Goal: Task Accomplishment & Management: Use online tool/utility

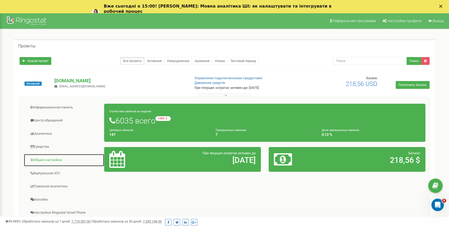
click at [50, 159] on link "Общие настройки" at bounding box center [64, 159] width 81 height 13
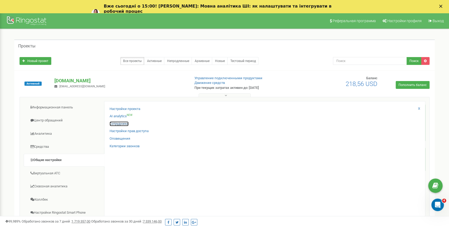
click at [120, 125] on link "Сотрудники" at bounding box center [118, 123] width 19 height 5
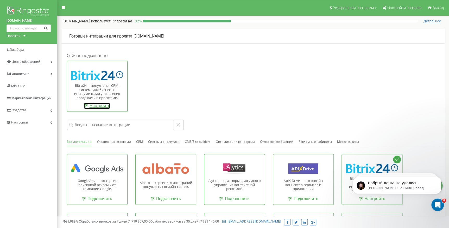
click at [107, 107] on link "Настроить" at bounding box center [97, 106] width 26 height 6
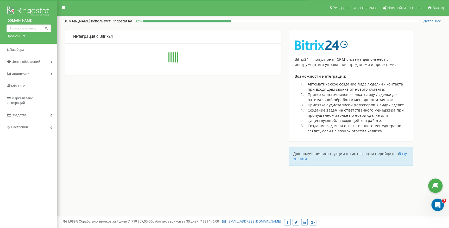
type input "https://grand-car.bitrix24.eu/rest/493484/tq687hgg0v8ripx7/"
type input "https://grand-car.bitrix24.eu"
type input "493484"
type input "tq687hgg0v8ripx7"
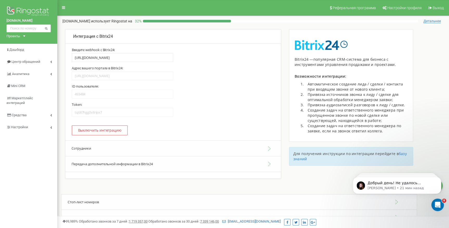
click at [94, 149] on button "Сотрудники" at bounding box center [172, 148] width 215 height 16
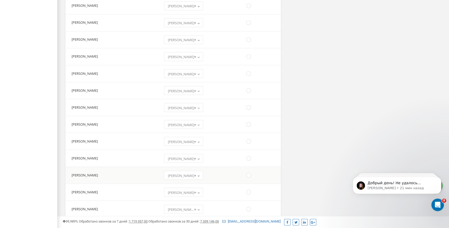
scroll to position [1229, 0]
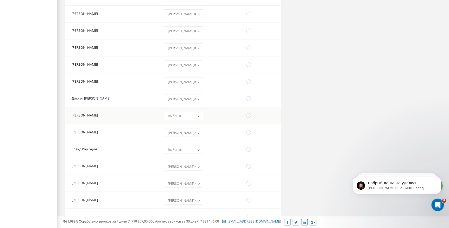
click at [179, 116] on span "Выбрать" at bounding box center [183, 115] width 35 height 7
select select "609976"
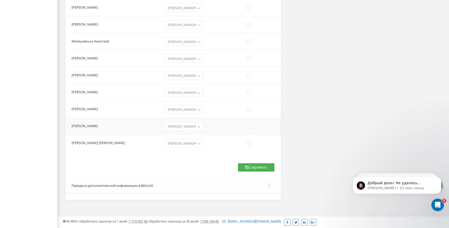
scroll to position [3289, 0]
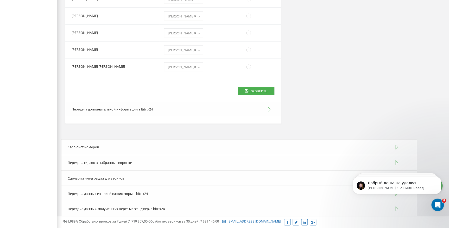
click at [262, 88] on button "Сохранить" at bounding box center [256, 91] width 36 height 8
